Goal: Information Seeking & Learning: Learn about a topic

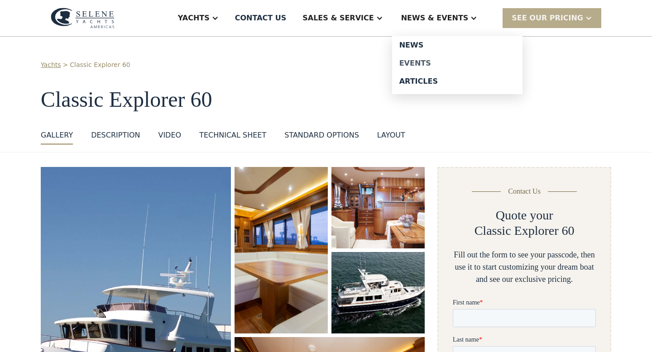
click at [429, 61] on div "Events" at bounding box center [457, 63] width 116 height 7
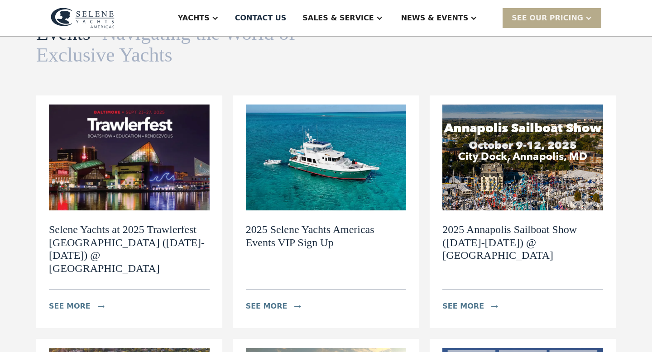
scroll to position [62, 0]
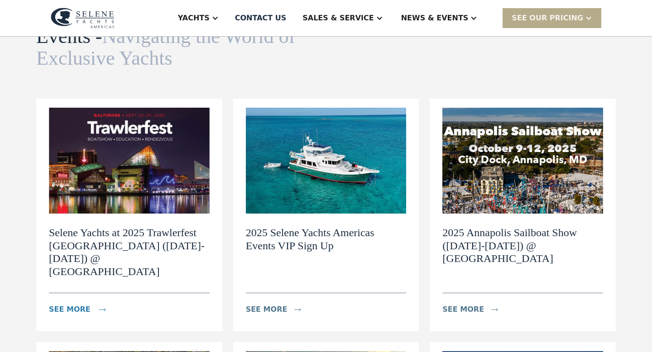
click at [84, 304] on div "see more" at bounding box center [70, 309] width 42 height 11
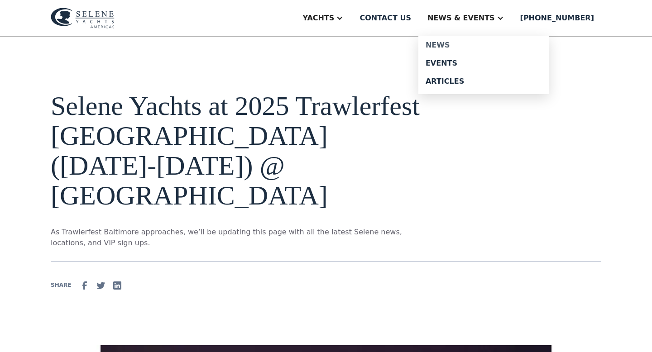
click at [464, 45] on div "News" at bounding box center [483, 45] width 116 height 7
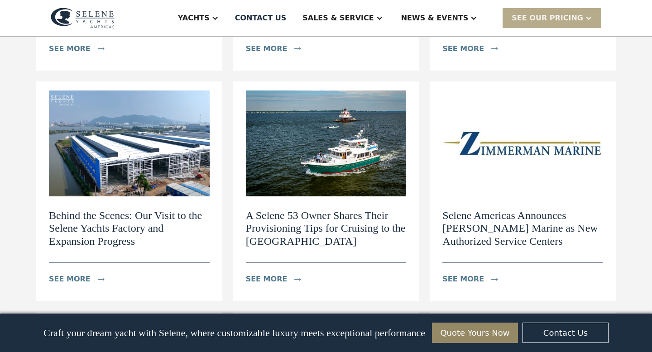
scroll to position [813, 0]
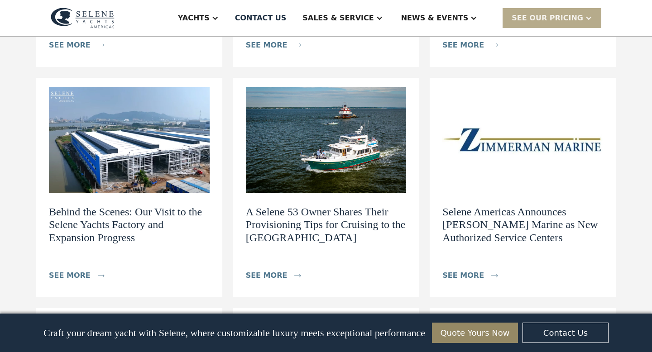
click at [114, 205] on h2 "Behind the Scenes: Our Visit to the Selene Yachts Factory and Expansion Progress" at bounding box center [129, 224] width 161 height 39
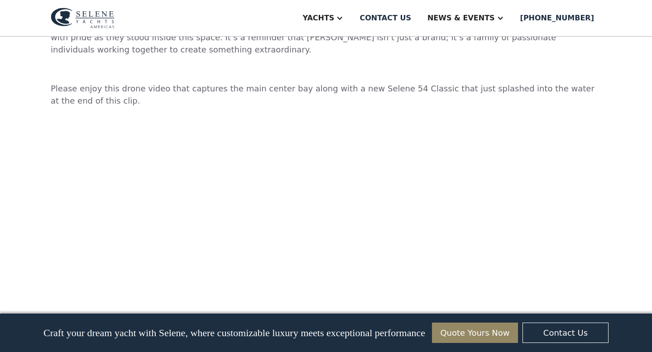
scroll to position [1314, 0]
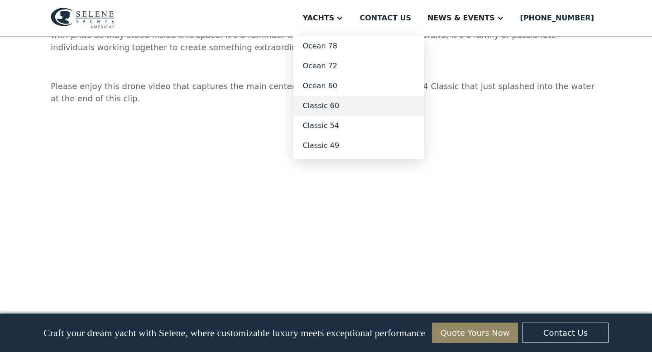
click at [347, 110] on link "Classic 60" at bounding box center [358, 106] width 130 height 20
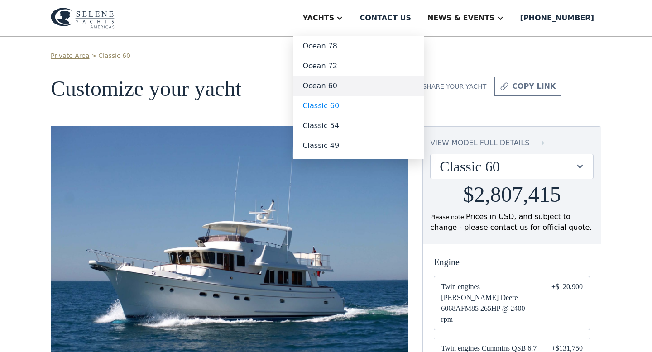
click at [348, 83] on link "Ocean 60" at bounding box center [358, 86] width 130 height 20
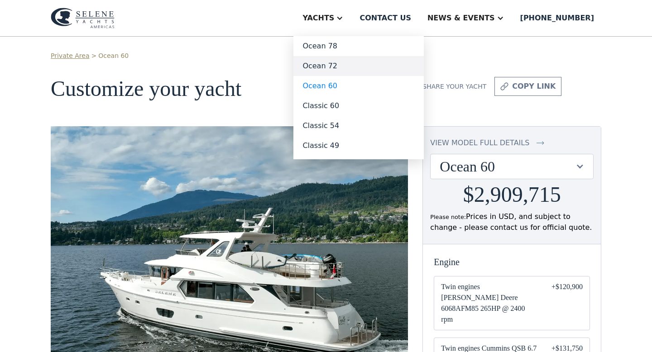
click at [347, 65] on link "Ocean 72" at bounding box center [358, 66] width 130 height 20
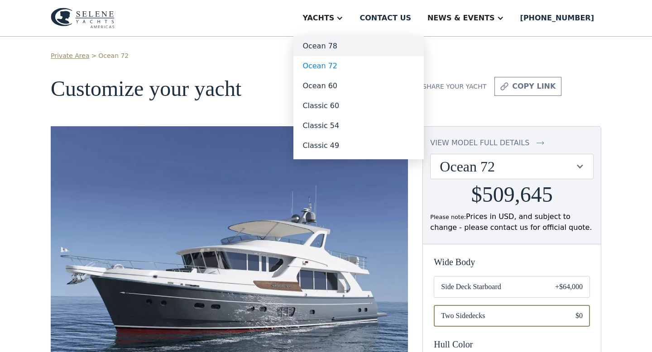
click at [344, 47] on link "Ocean 78" at bounding box center [358, 46] width 130 height 20
click at [345, 45] on link "Ocean 78" at bounding box center [358, 46] width 130 height 20
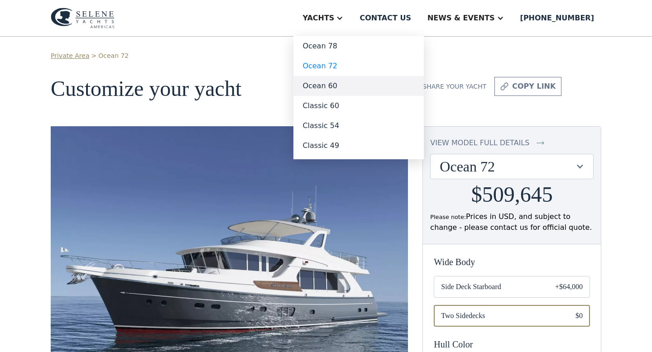
click at [344, 81] on link "Ocean 60" at bounding box center [358, 86] width 130 height 20
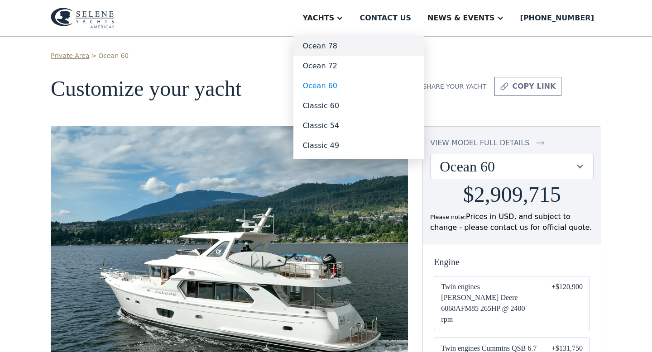
click at [344, 46] on link "Ocean 78" at bounding box center [358, 46] width 130 height 20
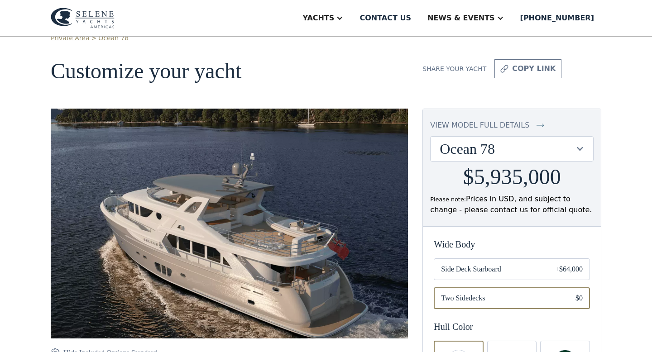
scroll to position [9, 0]
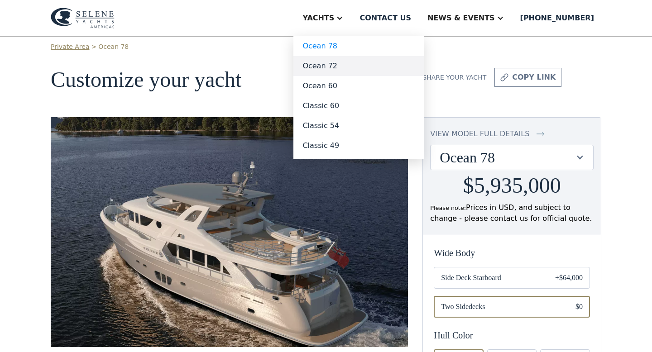
click at [346, 65] on link "Ocean 72" at bounding box center [358, 66] width 130 height 20
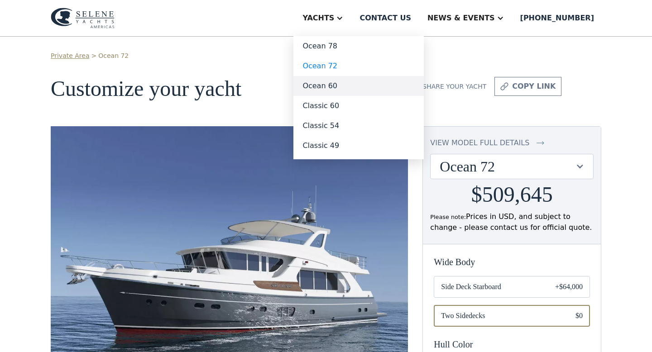
click at [343, 84] on link "Ocean 60" at bounding box center [358, 86] width 130 height 20
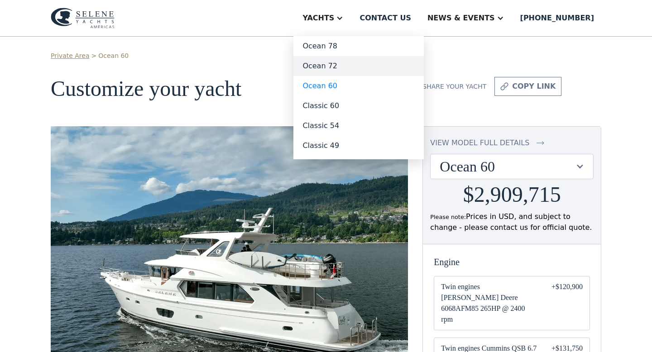
click at [345, 67] on link "Ocean 72" at bounding box center [358, 66] width 130 height 20
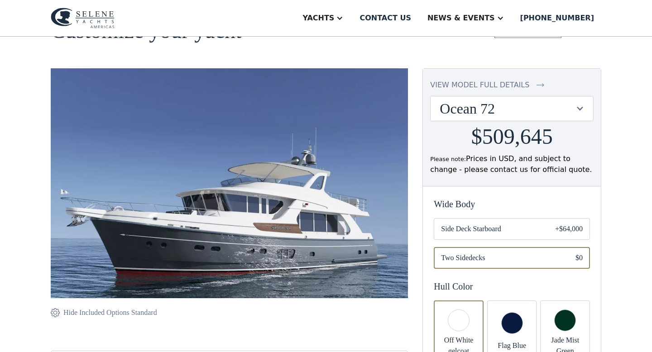
scroll to position [60, 0]
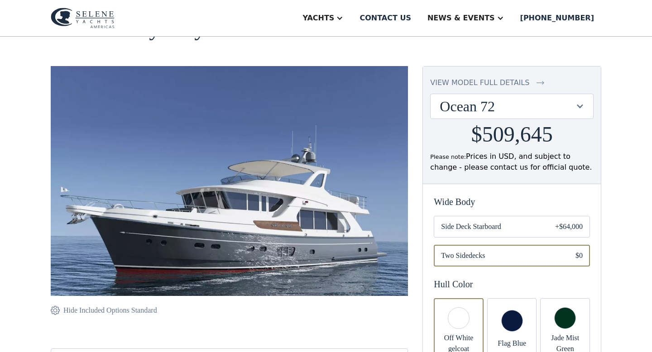
click at [492, 226] on span "Side Deck Starboard" at bounding box center [491, 226] width 100 height 11
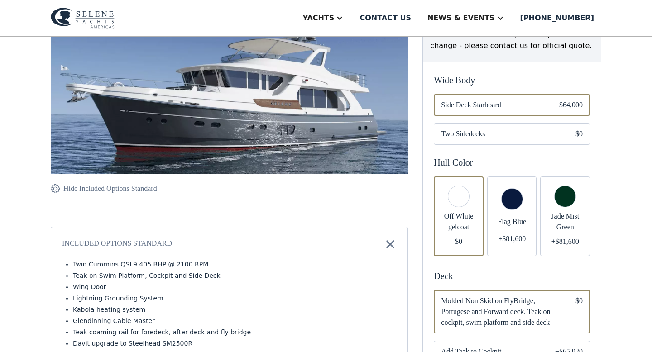
scroll to position [185, 0]
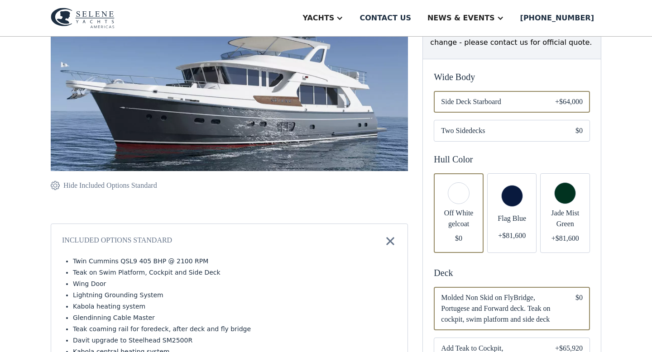
click at [466, 195] on div "Email Form" at bounding box center [459, 213] width 50 height 80
click at [502, 196] on div "Email Form" at bounding box center [512, 213] width 50 height 80
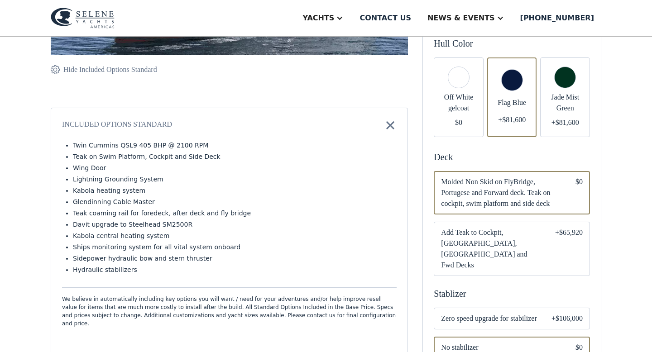
scroll to position [318, 0]
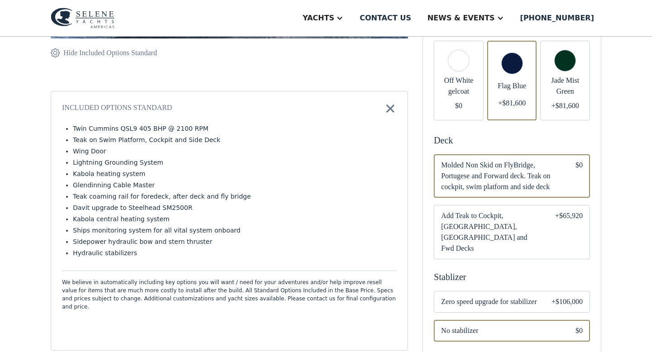
click at [495, 222] on span "Add Teak to Cockpit, [GEOGRAPHIC_DATA], [GEOGRAPHIC_DATA] and Fwd Decks" at bounding box center [491, 231] width 100 height 43
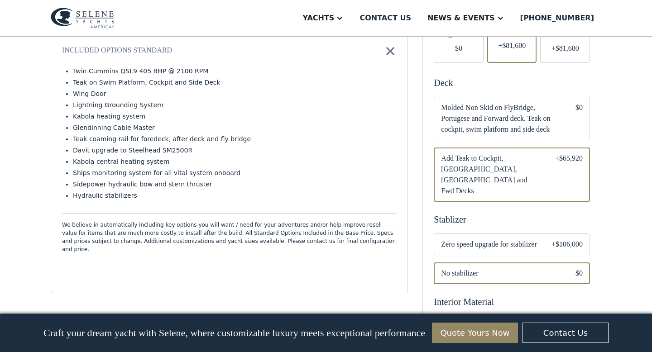
scroll to position [385, 0]
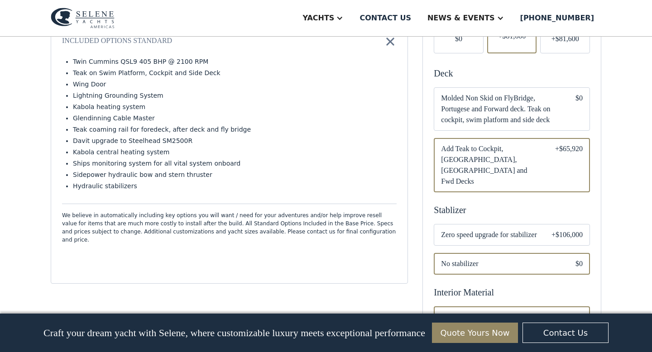
click at [482, 224] on div "Email Form" at bounding box center [512, 235] width 156 height 22
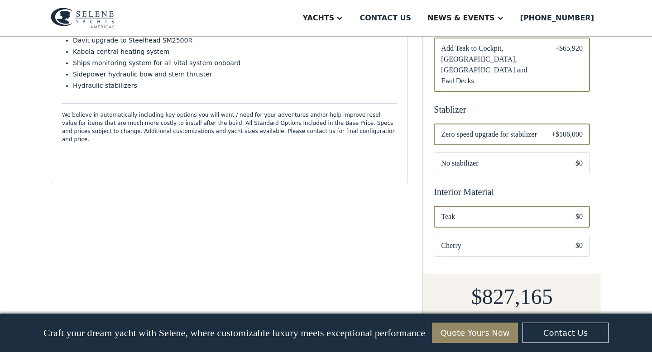
scroll to position [487, 0]
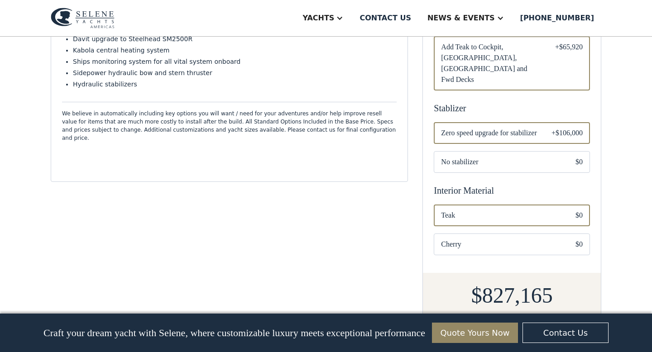
click at [479, 239] on span "Cherry" at bounding box center [501, 244] width 120 height 11
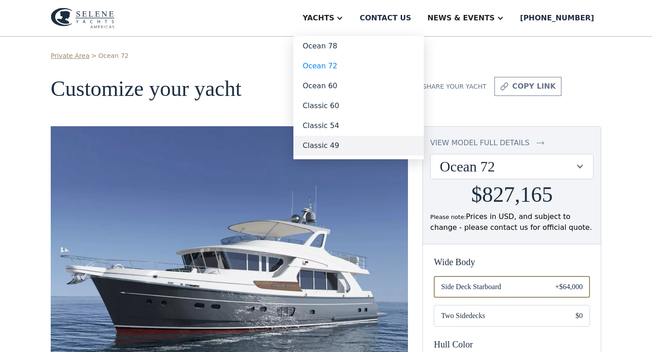
click at [351, 144] on link "Classic 49" at bounding box center [358, 146] width 130 height 20
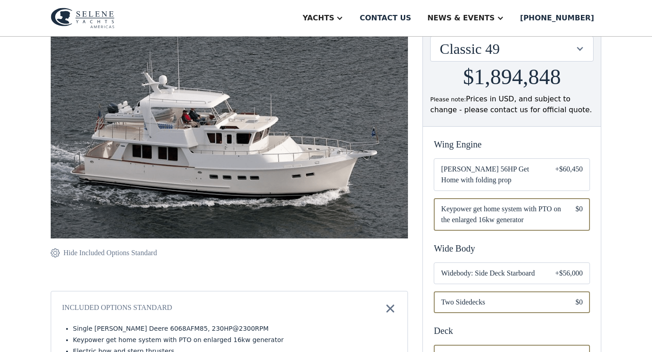
scroll to position [123, 0]
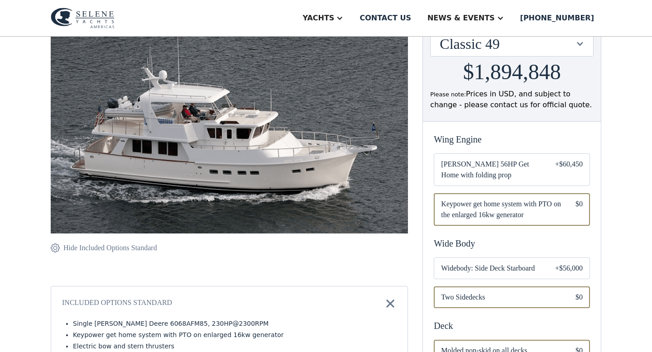
click at [473, 171] on span "[PERSON_NAME] 56HP Get Home with folding prop" at bounding box center [491, 170] width 100 height 22
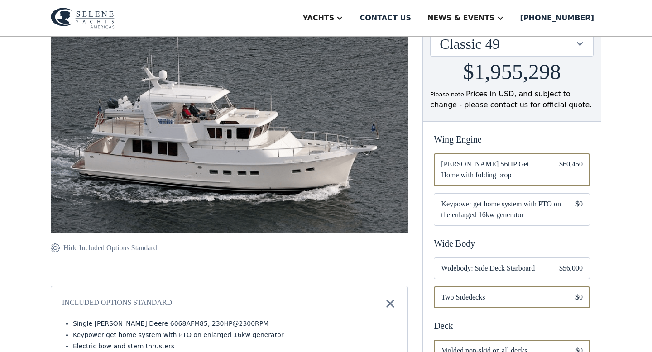
click at [479, 270] on span "Widebody: Side Deck Starboard" at bounding box center [491, 268] width 100 height 11
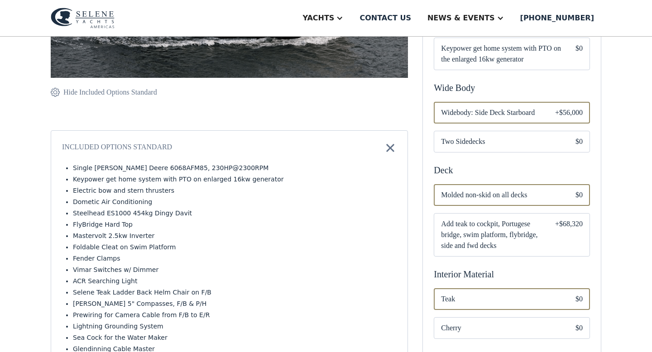
scroll to position [301, 0]
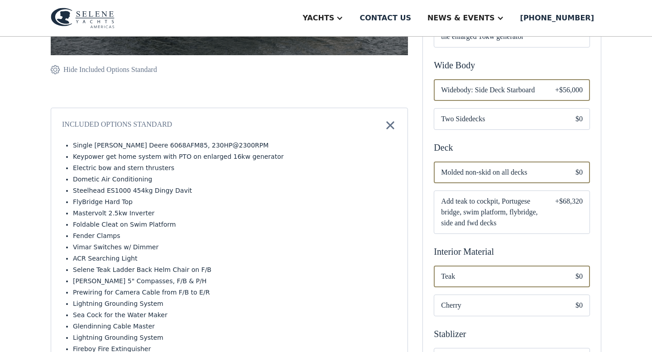
click at [487, 215] on span "Add teak to cockpit, Portugese bridge, swim platform, flybridge, side and fwd d…" at bounding box center [491, 212] width 100 height 33
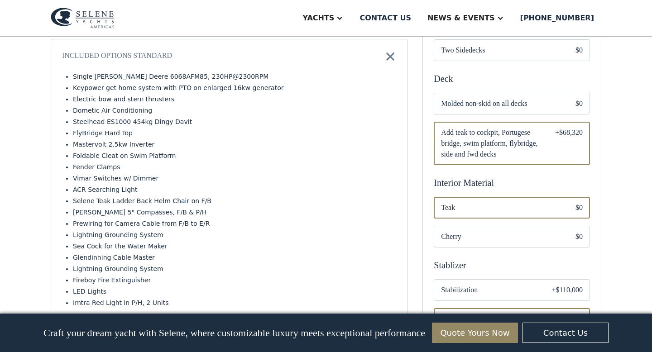
scroll to position [380, 0]
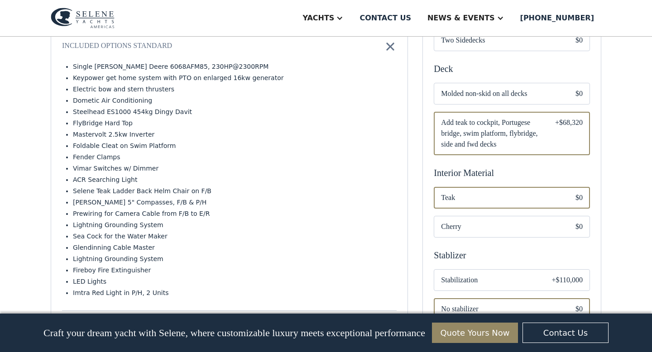
click at [482, 234] on div "Email Form" at bounding box center [512, 227] width 156 height 22
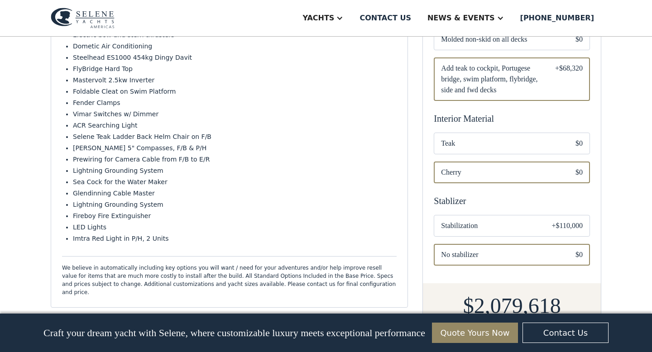
click at [482, 234] on div "Email Form" at bounding box center [512, 226] width 156 height 22
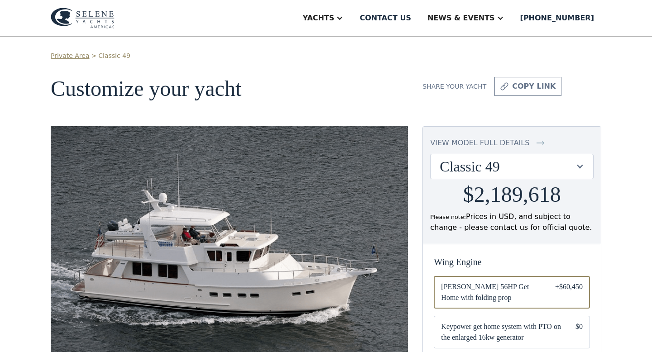
click at [106, 19] on img at bounding box center [83, 18] width 64 height 21
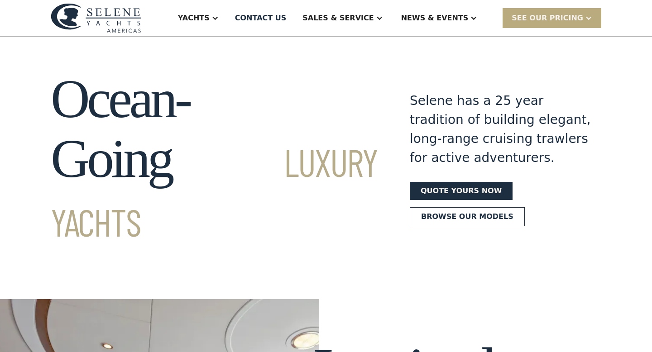
click at [553, 19] on div "SEE Our Pricing" at bounding box center [547, 18] width 72 height 11
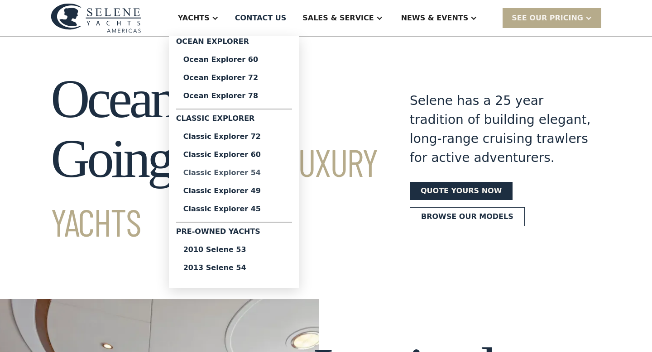
click at [252, 172] on div "Classic Explorer 54" at bounding box center [233, 172] width 101 height 7
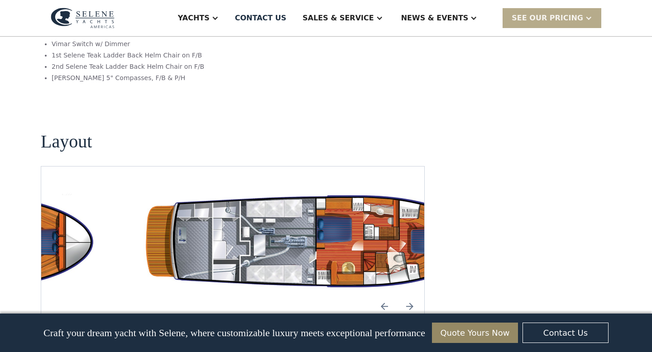
scroll to position [1570, 0]
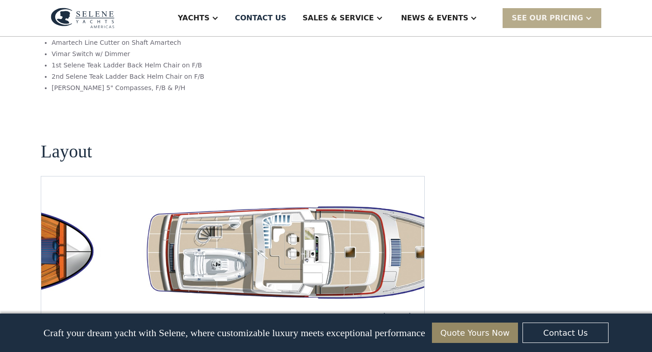
click at [386, 306] on img "Previous slide" at bounding box center [384, 317] width 22 height 22
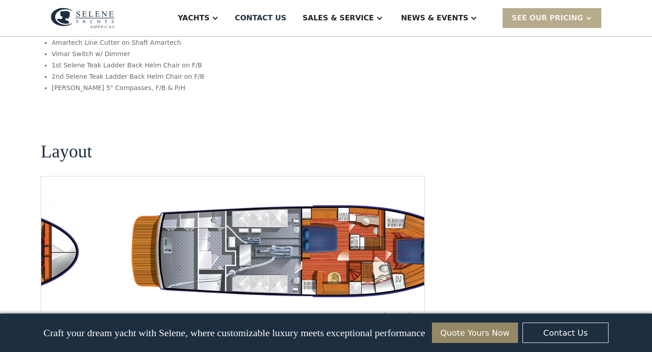
click at [386, 306] on img "Previous slide" at bounding box center [384, 317] width 22 height 22
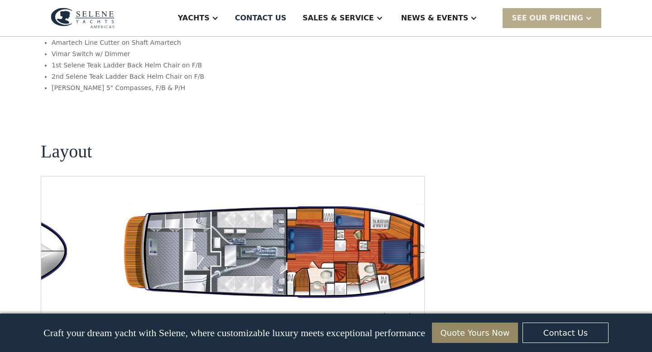
click at [386, 306] on img "Previous slide" at bounding box center [384, 317] width 22 height 22
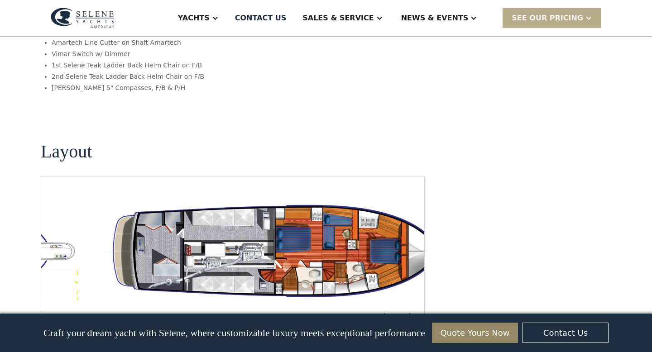
click at [386, 306] on img "Previous slide" at bounding box center [384, 317] width 22 height 22
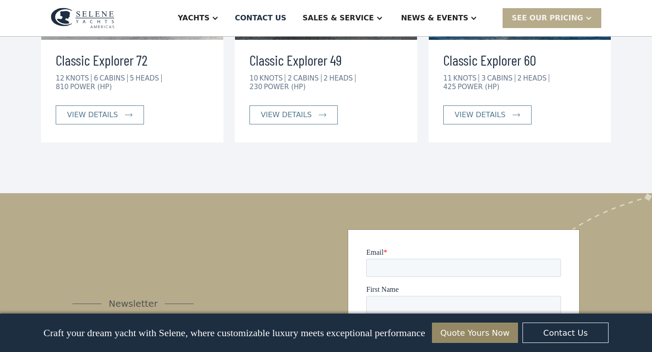
scroll to position [2135, 0]
